Goal: Task Accomplishment & Management: Manage account settings

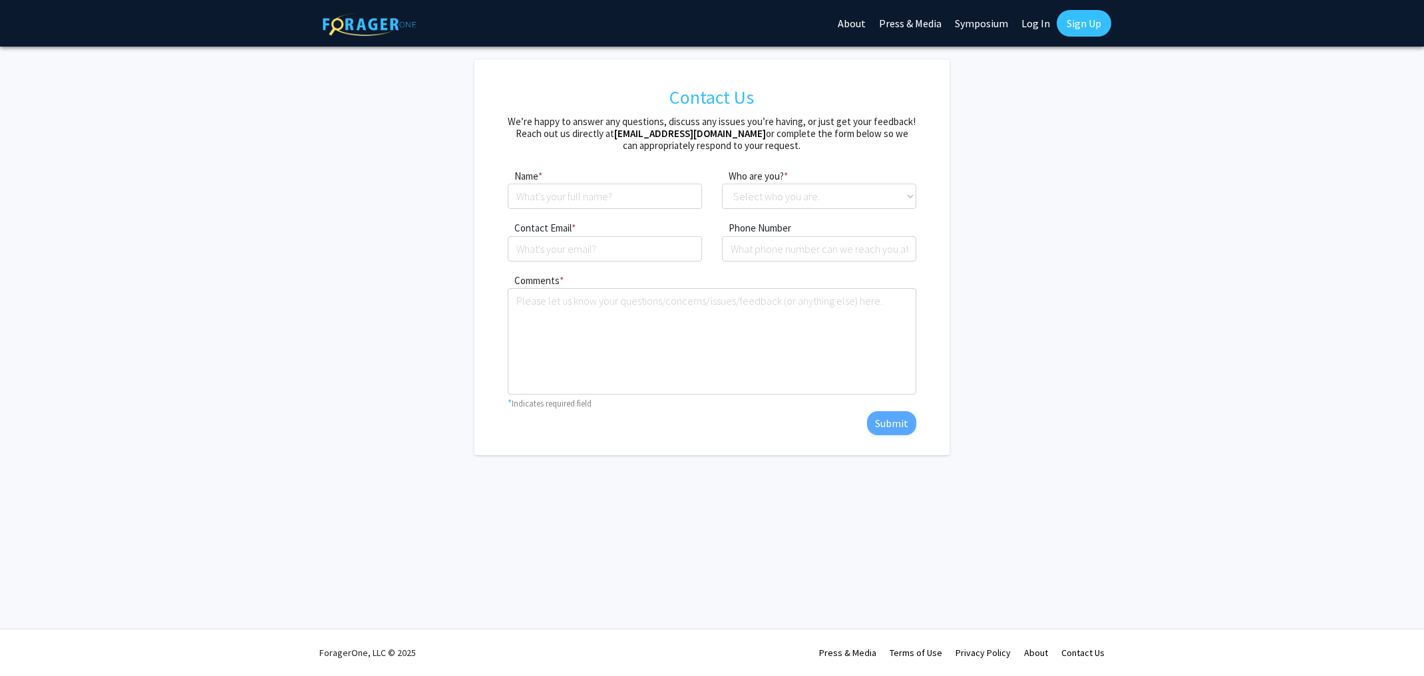
click at [1037, 23] on link "Log In" at bounding box center [1036, 23] width 42 height 47
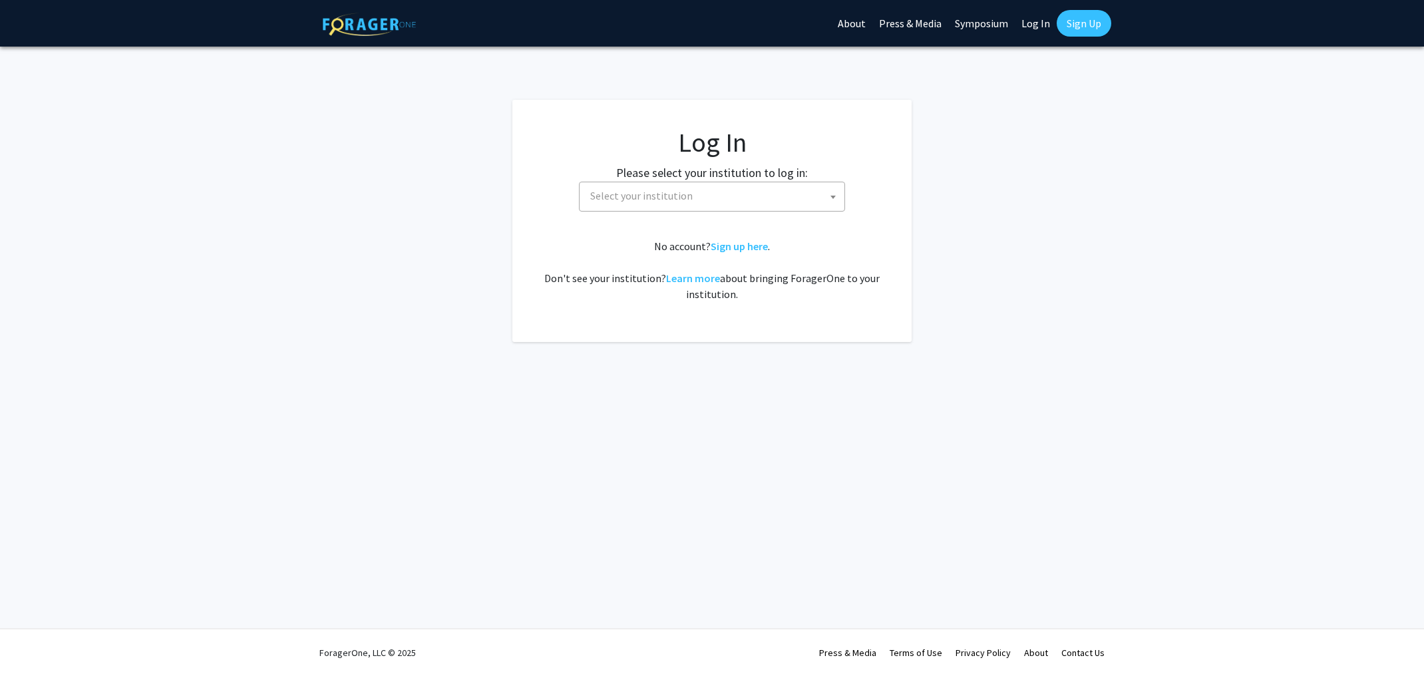
drag, startPoint x: 708, startPoint y: 196, endPoint x: 702, endPoint y: 202, distance: 8.5
click at [708, 196] on span "Select your institution" at bounding box center [714, 195] width 259 height 27
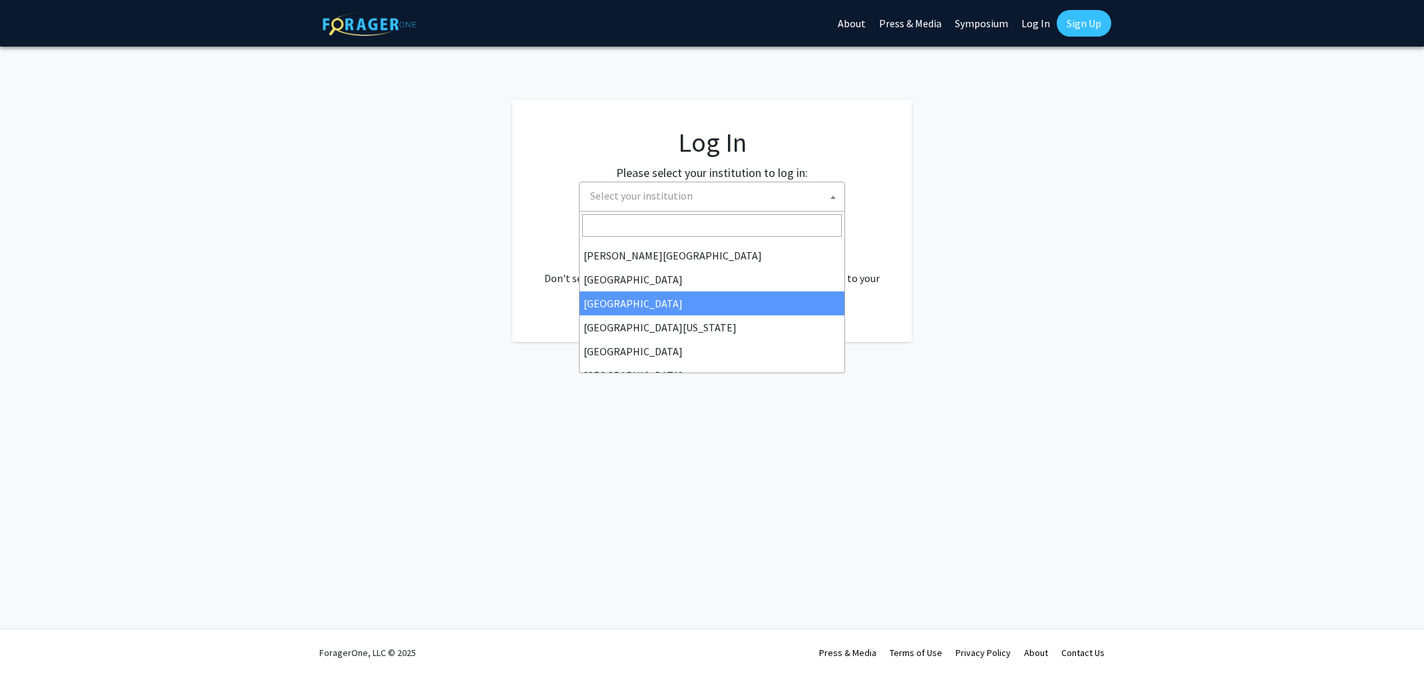
scroll to position [73, 0]
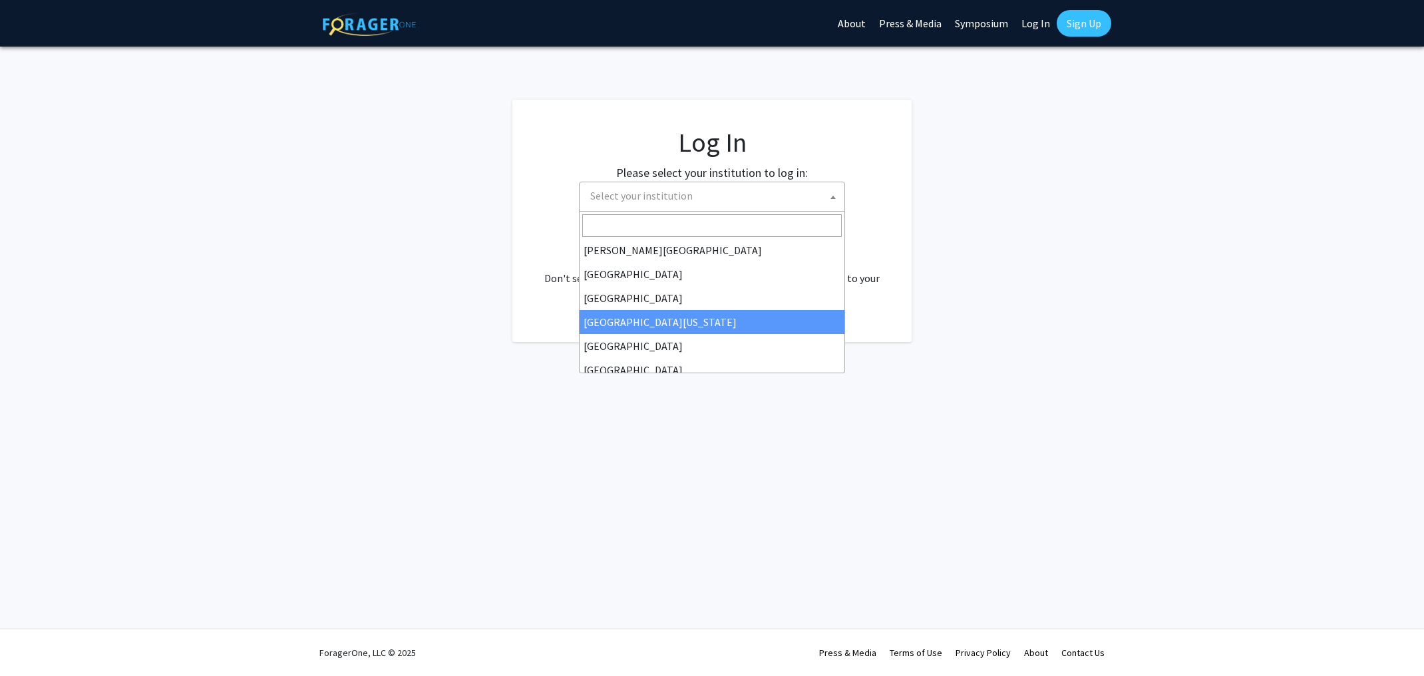
select select "29"
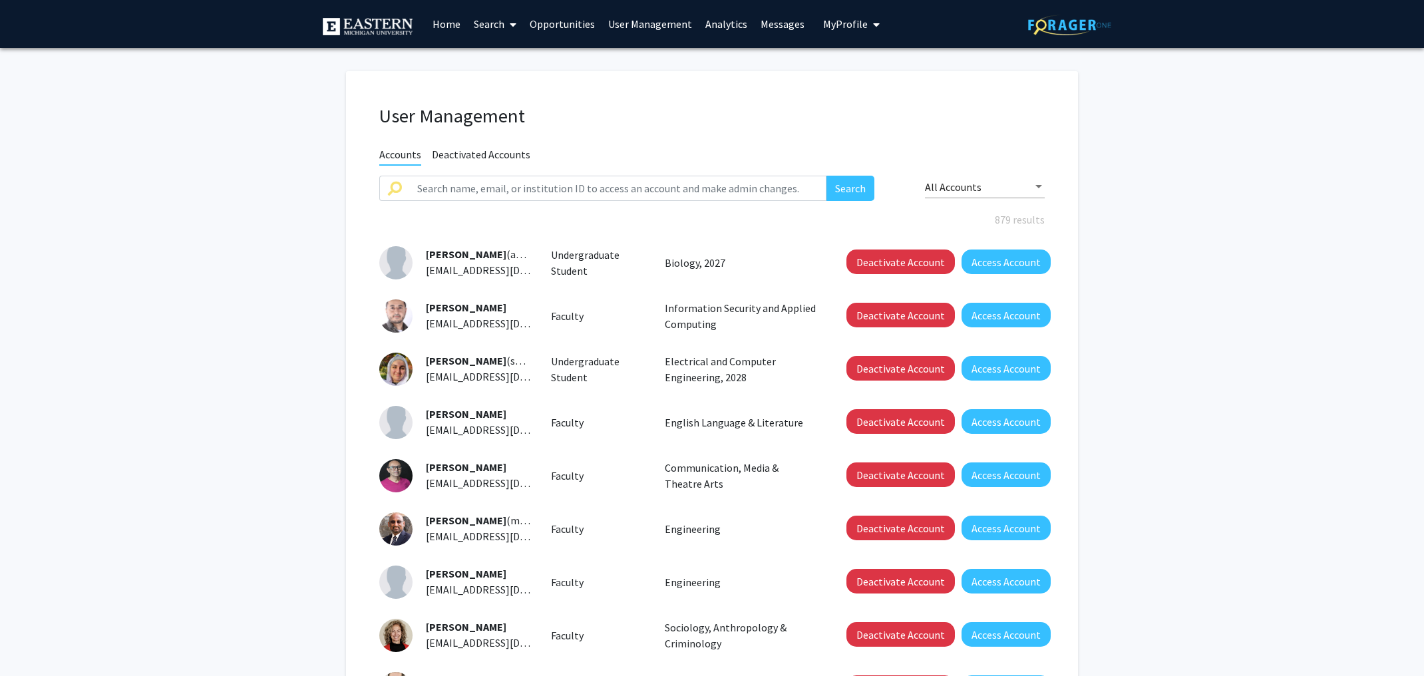
click at [969, 186] on span "All Accounts" at bounding box center [953, 186] width 57 height 13
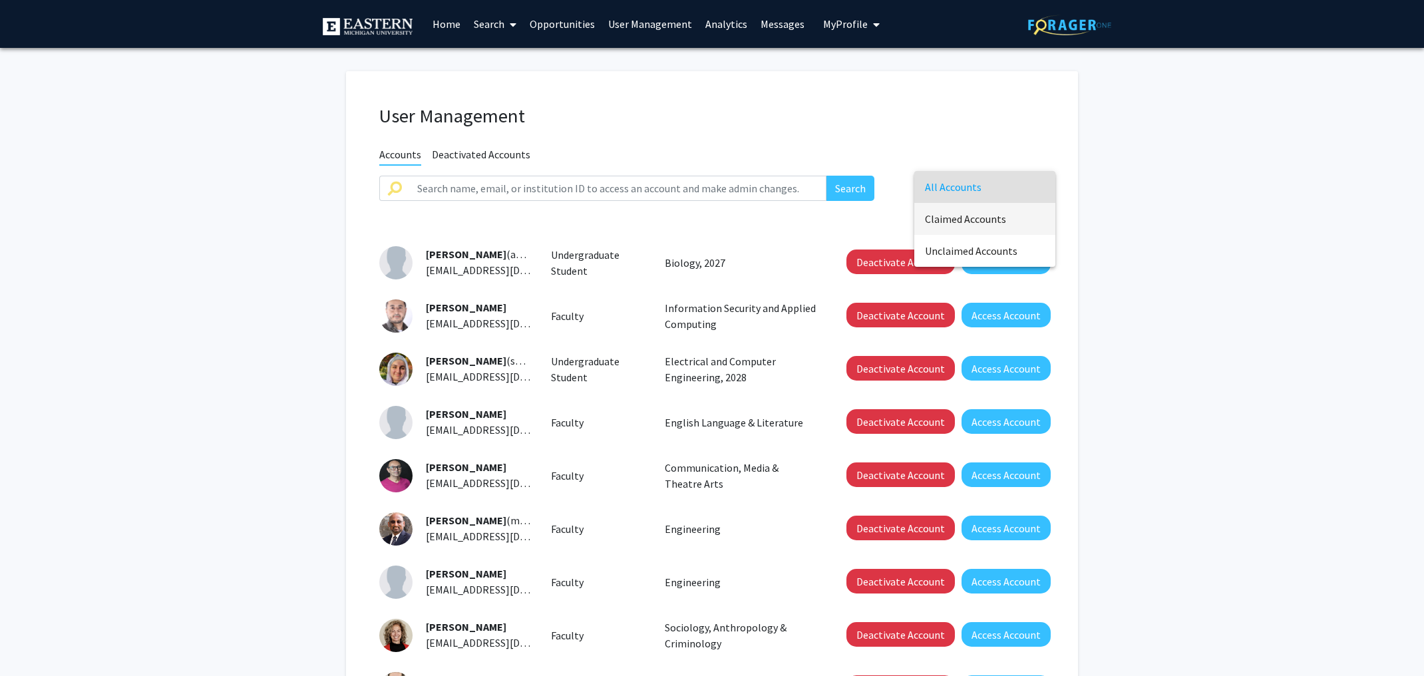
click at [968, 218] on span "Claimed Accounts" at bounding box center [985, 219] width 120 height 32
